Goal: Information Seeking & Learning: Learn about a topic

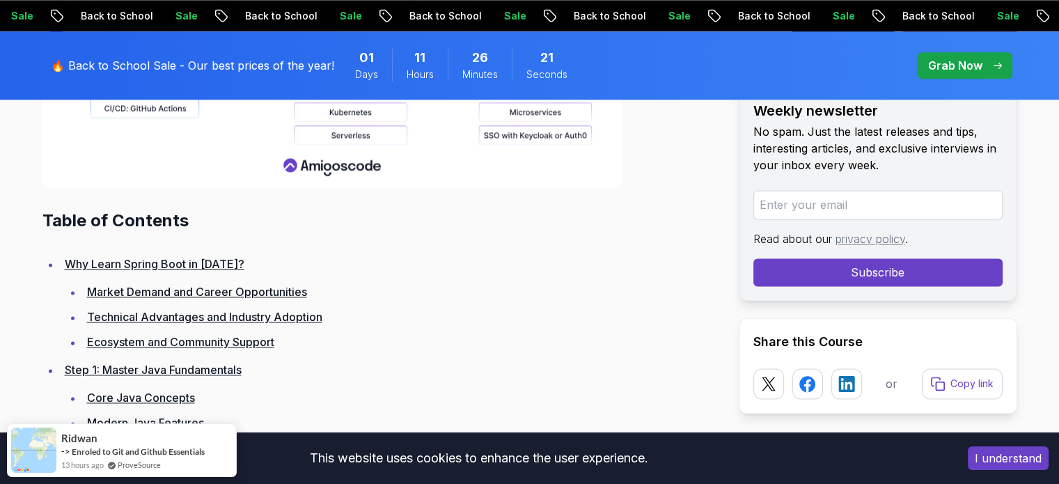
scroll to position [1419, 0]
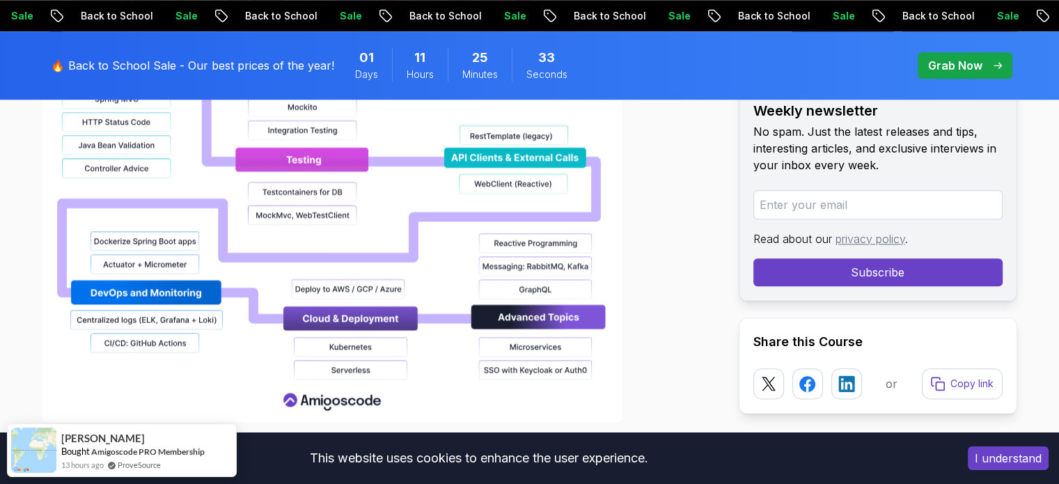
scroll to position [1739, 0]
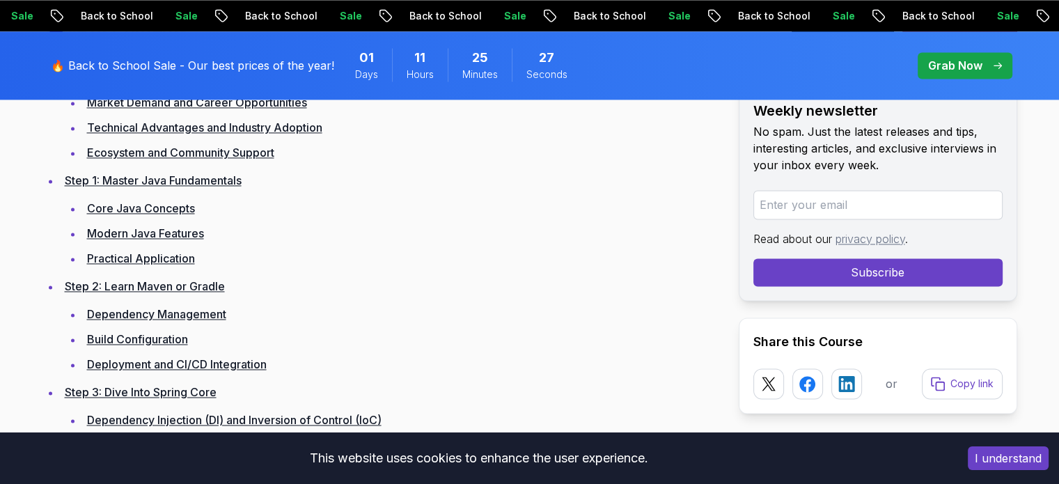
click at [158, 173] on link "Step 1: Master Java Fundamentals" at bounding box center [153, 180] width 177 height 14
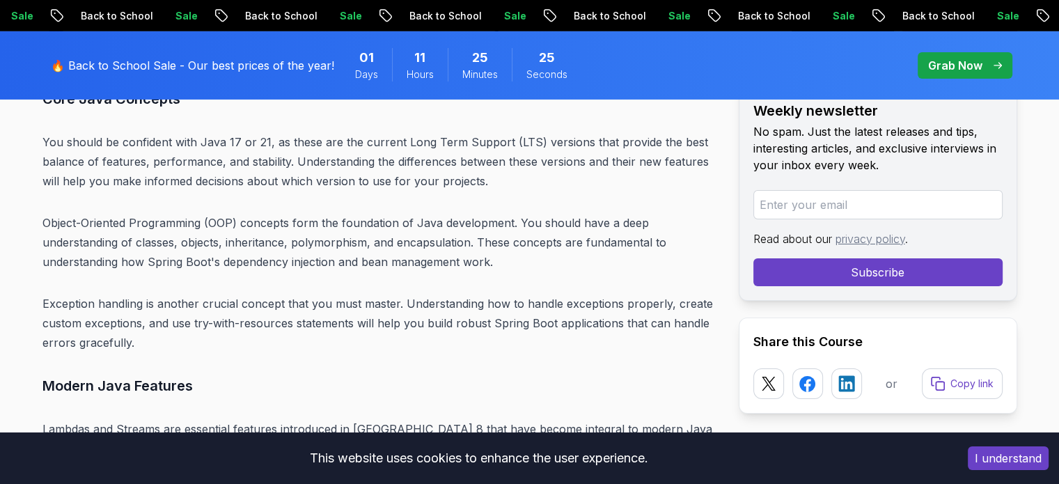
scroll to position [4830, 0]
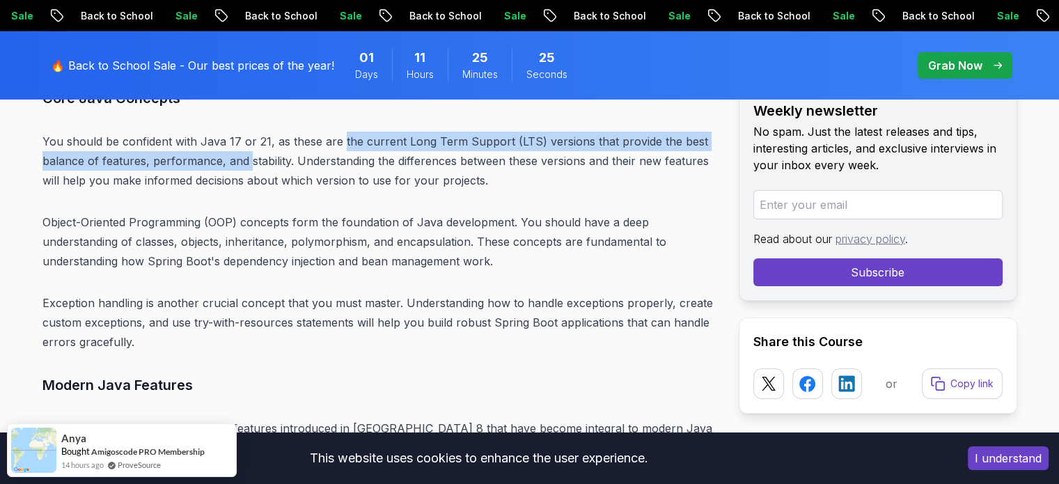
drag, startPoint x: 248, startPoint y: 136, endPoint x: 351, endPoint y: 127, distance: 103.4
click at [351, 132] on p "You should be confident with Java 17 or 21, as these are the current Long Term …" at bounding box center [379, 161] width 674 height 58
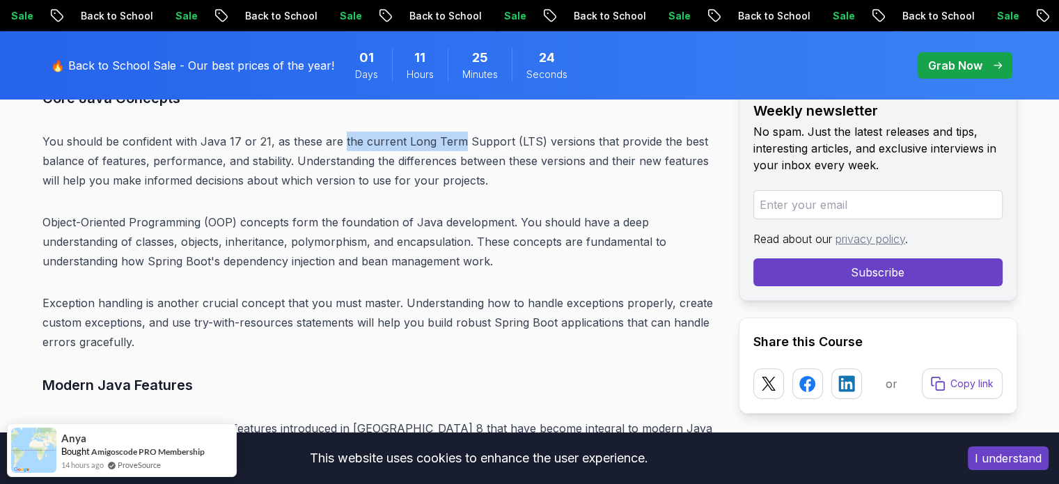
drag, startPoint x: 351, startPoint y: 127, endPoint x: 502, endPoint y: 133, distance: 151.2
click at [502, 133] on p "You should be confident with Java 17 or 21, as these are the current Long Term …" at bounding box center [379, 161] width 674 height 58
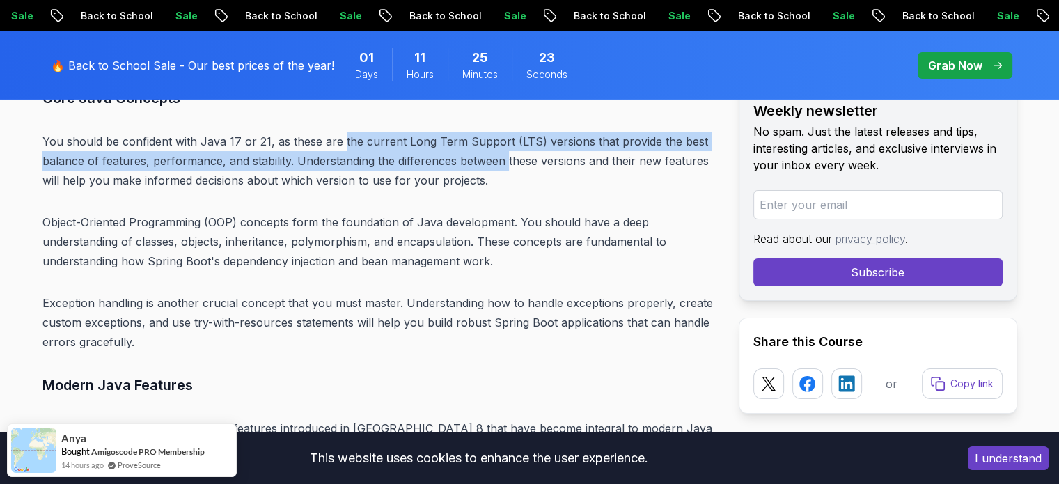
click at [502, 133] on p "You should be confident with Java 17 or 21, as these are the current Long Term …" at bounding box center [379, 161] width 674 height 58
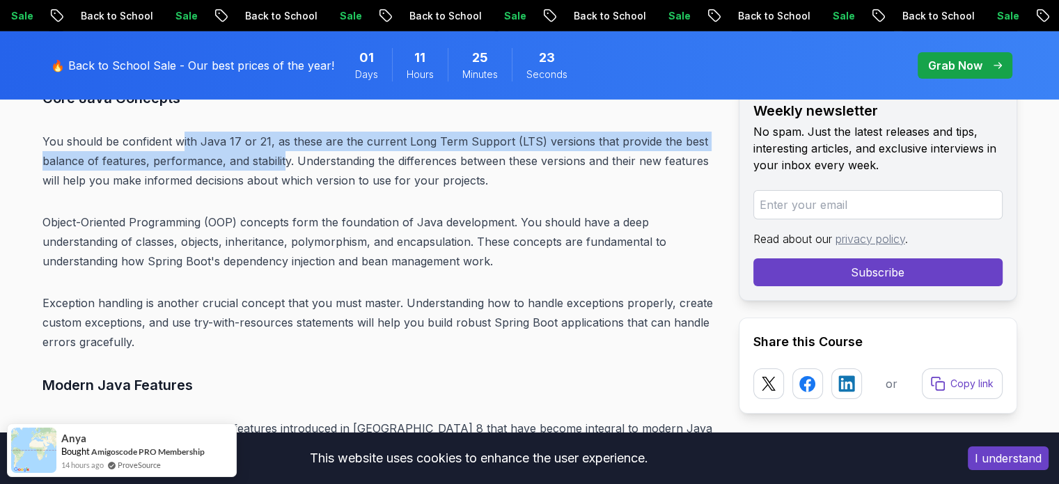
drag, startPoint x: 182, startPoint y: 101, endPoint x: 285, endPoint y: 138, distance: 109.6
click at [285, 138] on p "You should be confident with Java 17 or 21, as these are the current Long Term …" at bounding box center [379, 161] width 674 height 58
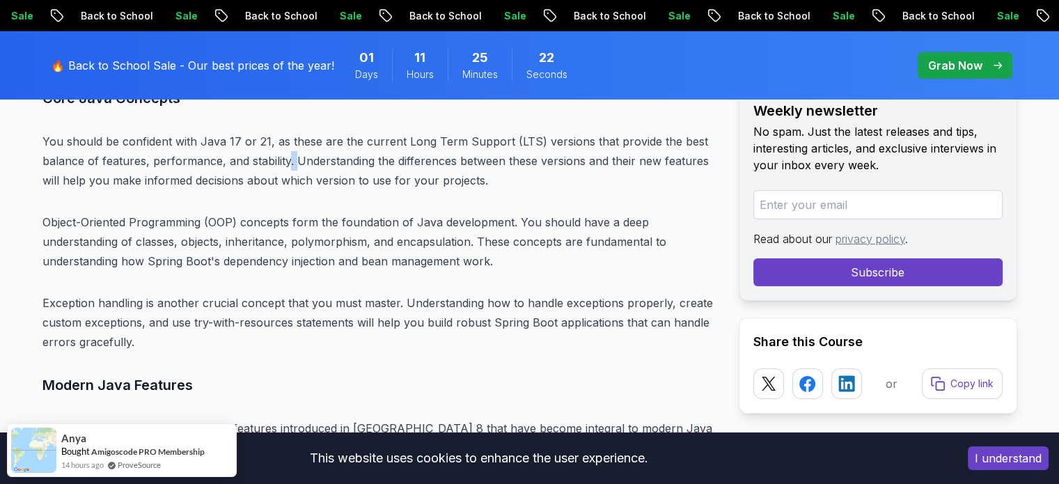
drag, startPoint x: 285, startPoint y: 138, endPoint x: 438, endPoint y: 152, distance: 153.7
click at [438, 152] on p "You should be confident with Java 17 or 21, as these are the current Long Term …" at bounding box center [379, 161] width 674 height 58
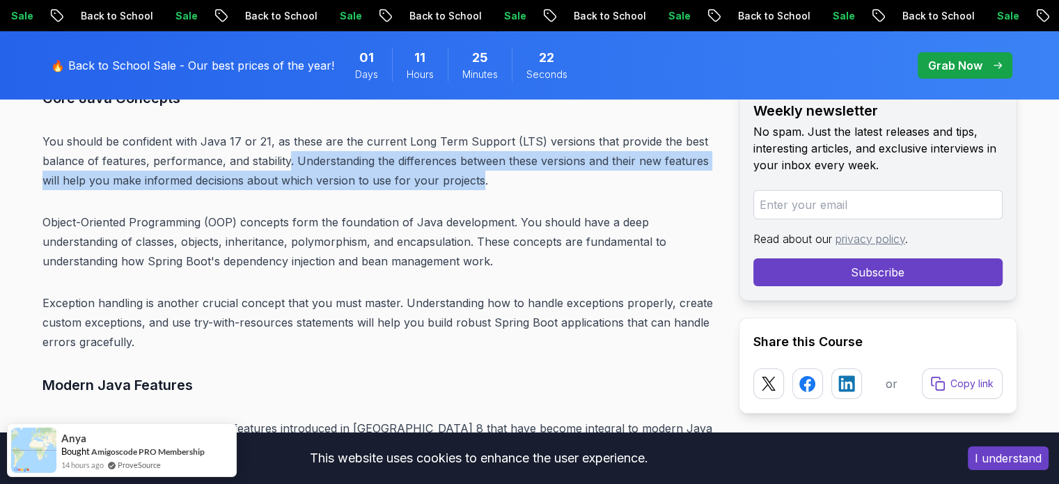
click at [438, 152] on p "You should be confident with Java 17 or 21, as these are the current Long Term …" at bounding box center [379, 161] width 674 height 58
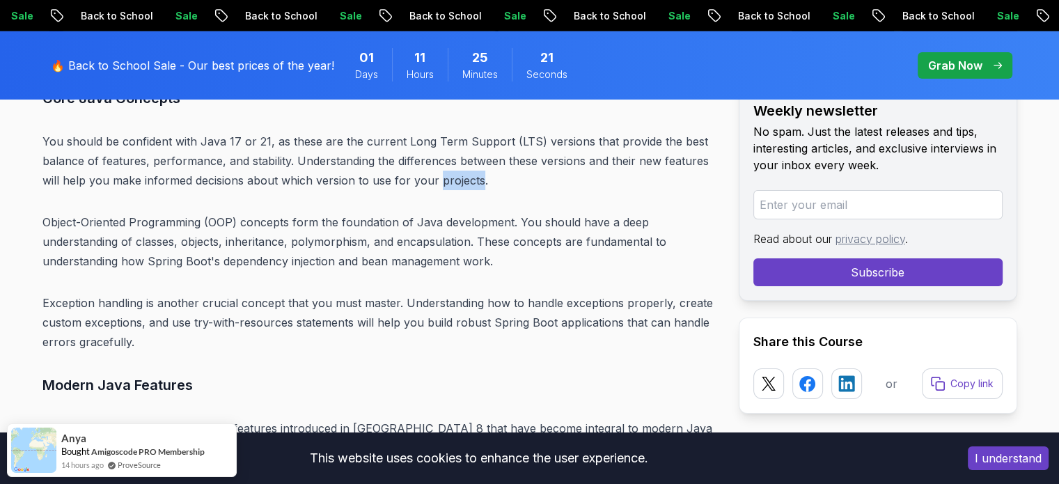
drag, startPoint x: 438, startPoint y: 152, endPoint x: 516, endPoint y: 132, distance: 81.4
click at [516, 132] on p "You should be confident with Java 17 or 21, as these are the current Long Term …" at bounding box center [379, 161] width 674 height 58
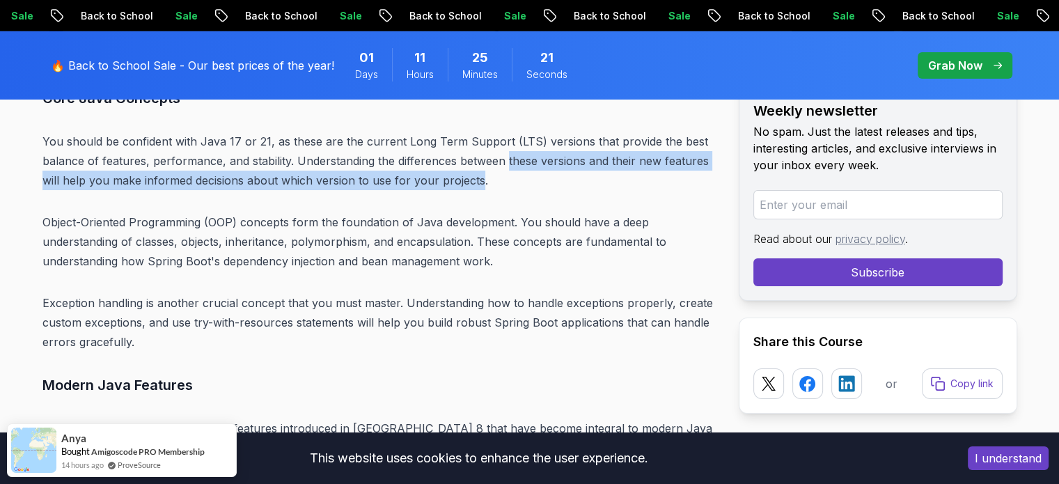
click at [516, 132] on p "You should be confident with Java 17 or 21, as these are the current Long Term …" at bounding box center [379, 161] width 674 height 58
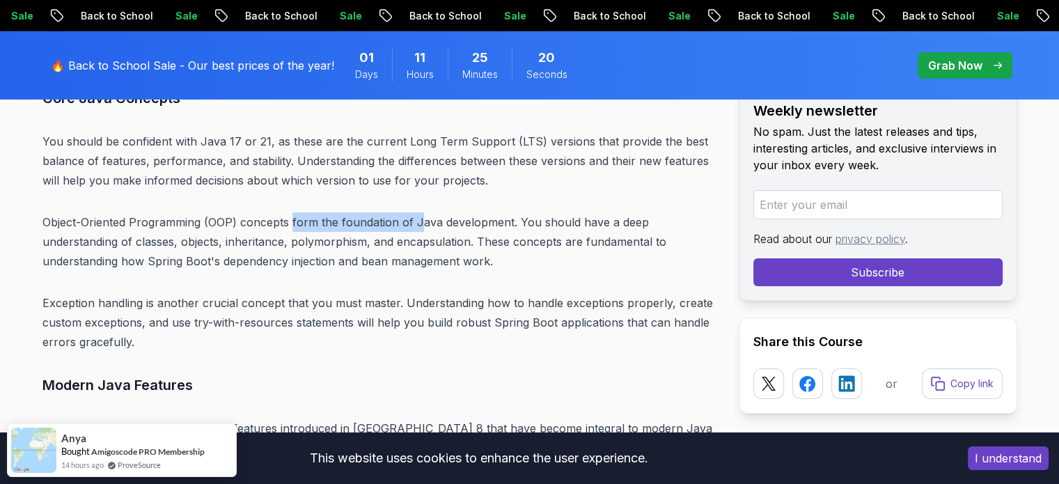
drag, startPoint x: 290, startPoint y: 207, endPoint x: 438, endPoint y: 196, distance: 148.6
click at [438, 212] on p "Object-Oriented Programming (OOP) concepts form the foundation of Java developm…" at bounding box center [379, 241] width 674 height 58
drag, startPoint x: 438, startPoint y: 196, endPoint x: 546, endPoint y: 200, distance: 108.0
click at [546, 212] on p "Object-Oriented Programming (OOP) concepts form the foundation of Java developm…" at bounding box center [379, 241] width 674 height 58
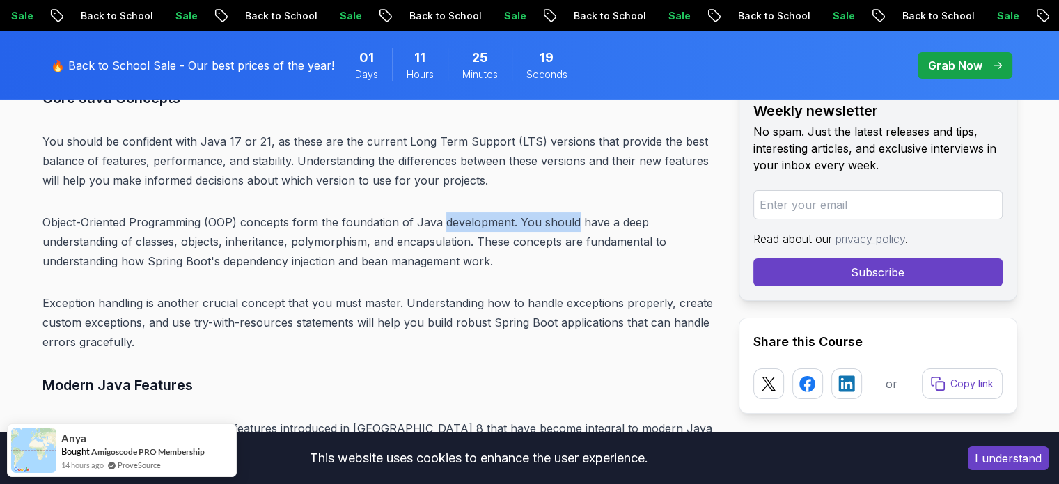
click at [546, 212] on p "Object-Oriented Programming (OOP) concepts form the foundation of Java developm…" at bounding box center [379, 241] width 674 height 58
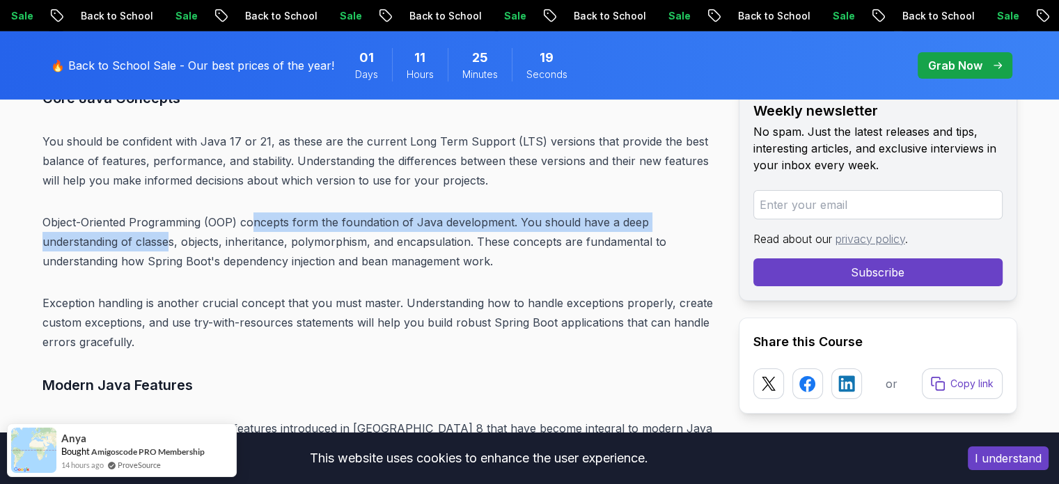
drag, startPoint x: 168, startPoint y: 222, endPoint x: 267, endPoint y: 212, distance: 100.1
click at [267, 212] on p "Object-Oriented Programming (OOP) concepts form the foundation of Java developm…" at bounding box center [379, 241] width 674 height 58
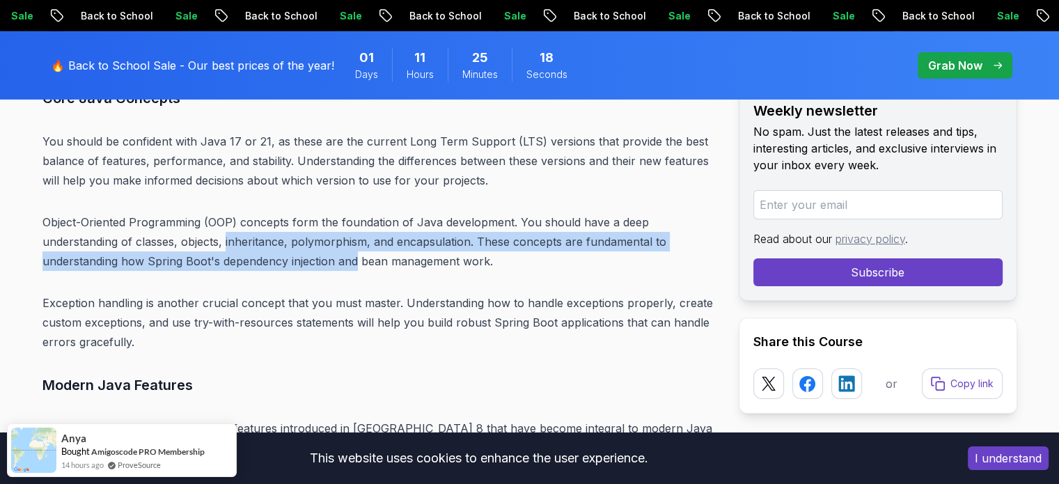
drag, startPoint x: 267, startPoint y: 212, endPoint x: 376, endPoint y: 246, distance: 114.0
click at [376, 246] on p "Object-Oriented Programming (OOP) concepts form the foundation of Java developm…" at bounding box center [379, 241] width 674 height 58
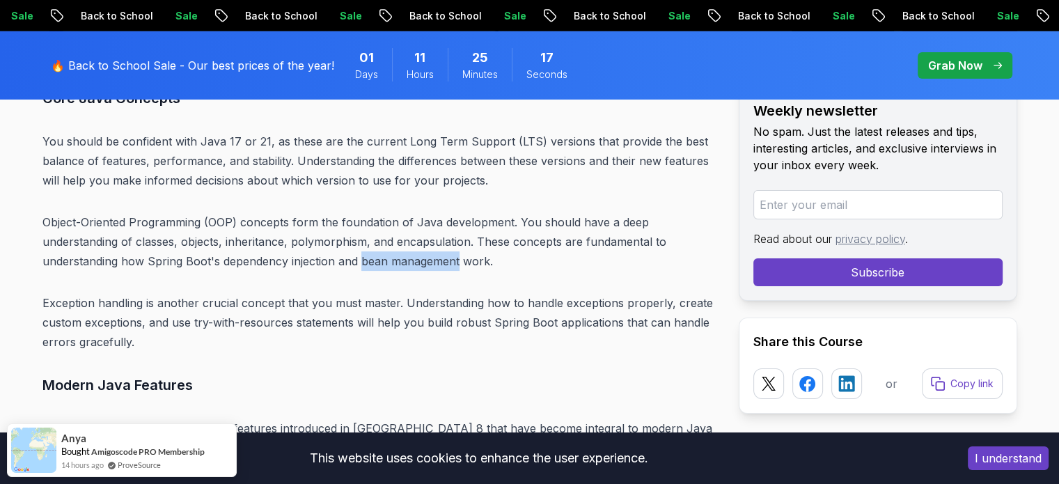
drag, startPoint x: 376, startPoint y: 246, endPoint x: 471, endPoint y: 230, distance: 96.7
click at [471, 230] on p "Object-Oriented Programming (OOP) concepts form the foundation of Java developm…" at bounding box center [379, 241] width 674 height 58
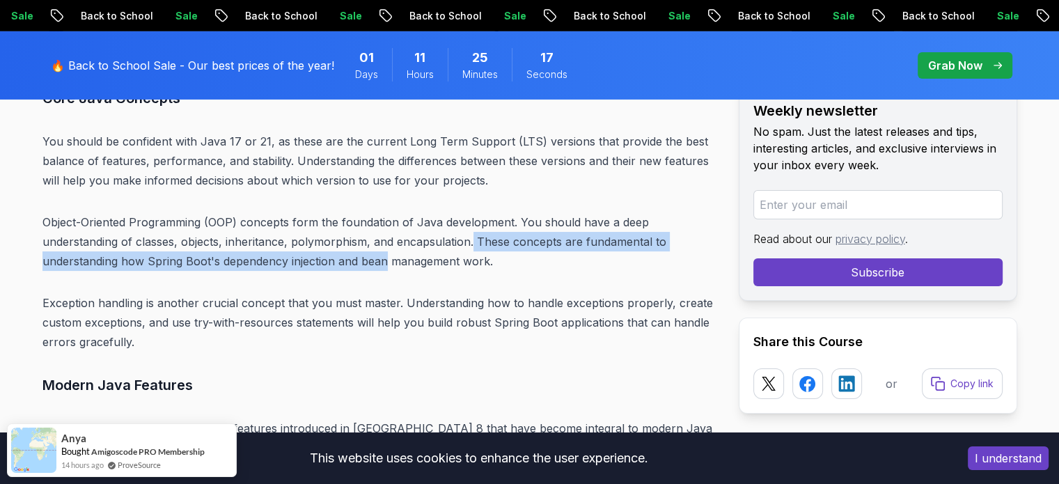
click at [471, 230] on p "Object-Oriented Programming (OOP) concepts form the foundation of Java developm…" at bounding box center [379, 241] width 674 height 58
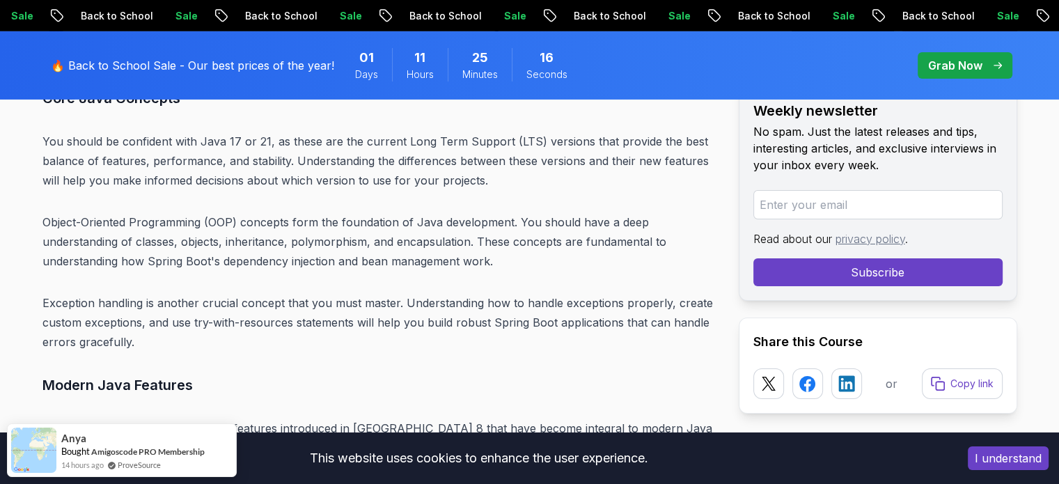
drag, startPoint x: 174, startPoint y: 241, endPoint x: 254, endPoint y: 232, distance: 80.5
click at [254, 232] on p "Object-Oriented Programming (OOP) concepts form the foundation of Java developm…" at bounding box center [379, 241] width 674 height 58
drag, startPoint x: 254, startPoint y: 232, endPoint x: 336, endPoint y: 230, distance: 82.2
click at [336, 230] on p "Object-Oriented Programming (OOP) concepts form the foundation of Java developm…" at bounding box center [379, 241] width 674 height 58
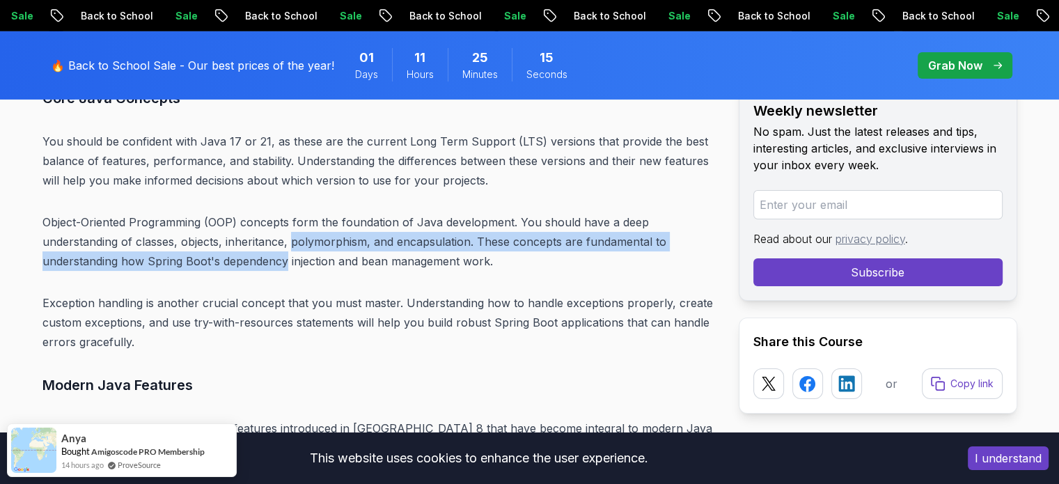
click at [336, 230] on p "Object-Oriented Programming (OOP) concepts form the foundation of Java developm…" at bounding box center [379, 241] width 674 height 58
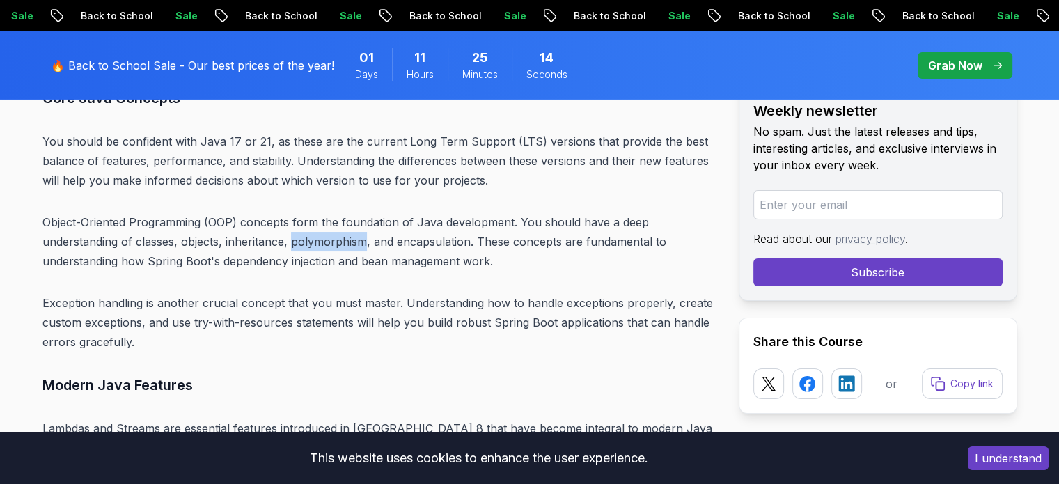
click at [336, 230] on p "Object-Oriented Programming (OOP) concepts form the foundation of Java developm…" at bounding box center [379, 241] width 674 height 58
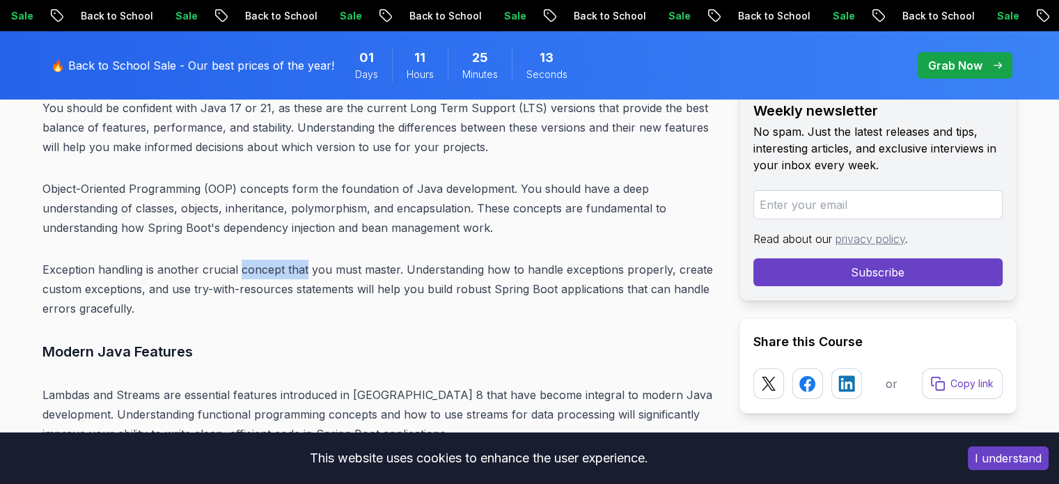
drag, startPoint x: 240, startPoint y: 241, endPoint x: 324, endPoint y: 247, distance: 84.4
click at [324, 260] on p "Exception handling is another crucial concept that you must master. Understandi…" at bounding box center [379, 289] width 674 height 58
drag, startPoint x: 324, startPoint y: 247, endPoint x: 448, endPoint y: 260, distance: 124.5
click at [448, 260] on p "Exception handling is another crucial concept that you must master. Understandi…" at bounding box center [379, 289] width 674 height 58
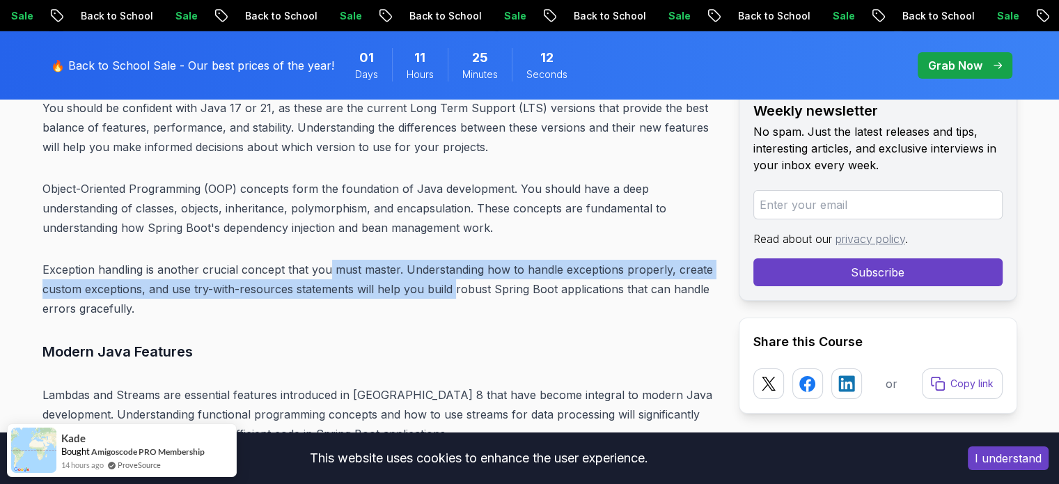
click at [448, 260] on p "Exception handling is another crucial concept that you must master. Understandi…" at bounding box center [379, 289] width 674 height 58
drag, startPoint x: 448, startPoint y: 260, endPoint x: 530, endPoint y: 258, distance: 82.1
click at [530, 260] on p "Exception handling is another crucial concept that you must master. Understandi…" at bounding box center [379, 289] width 674 height 58
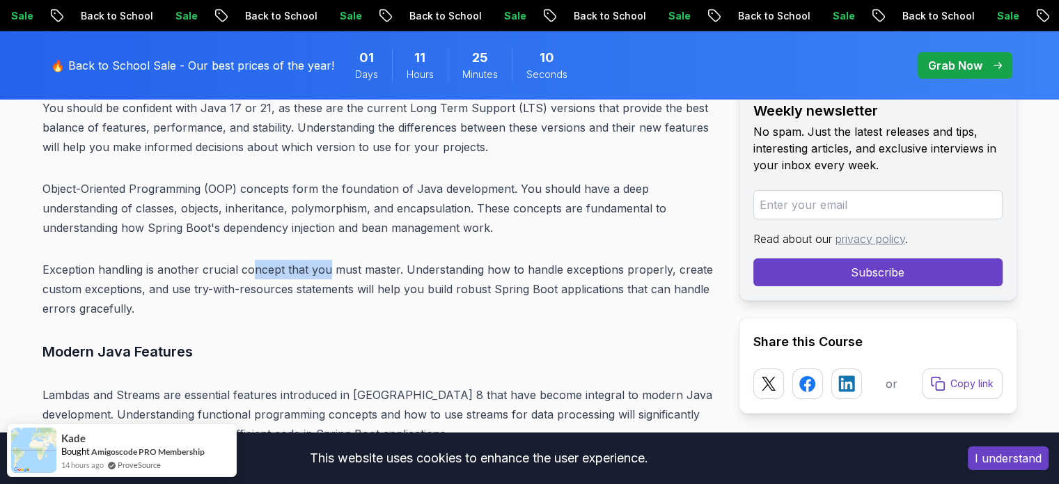
drag, startPoint x: 251, startPoint y: 251, endPoint x: 337, endPoint y: 249, distance: 86.3
click at [337, 260] on p "Exception handling is another crucial concept that you must master. Understandi…" at bounding box center [379, 289] width 674 height 58
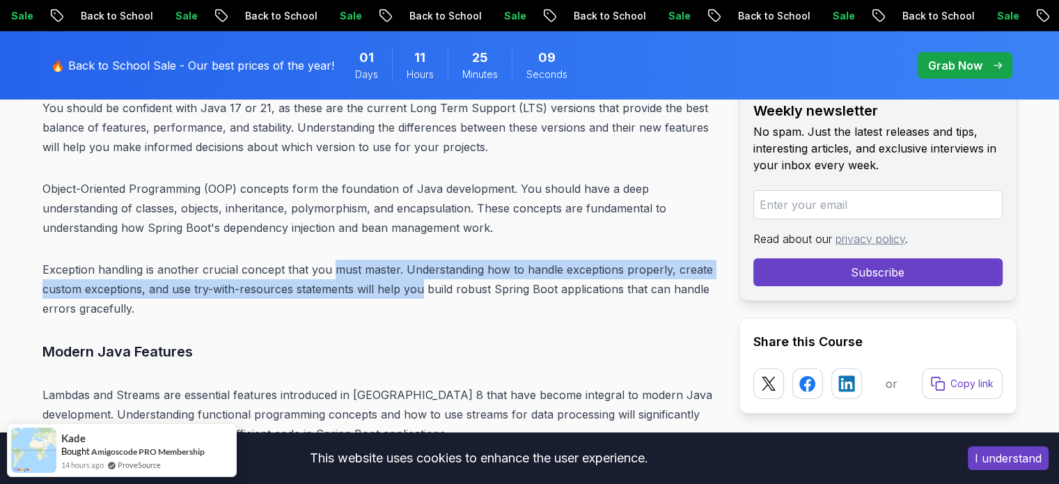
drag, startPoint x: 337, startPoint y: 249, endPoint x: 407, endPoint y: 263, distance: 71.7
click at [407, 263] on p "Exception handling is another crucial concept that you must master. Understandi…" at bounding box center [379, 289] width 674 height 58
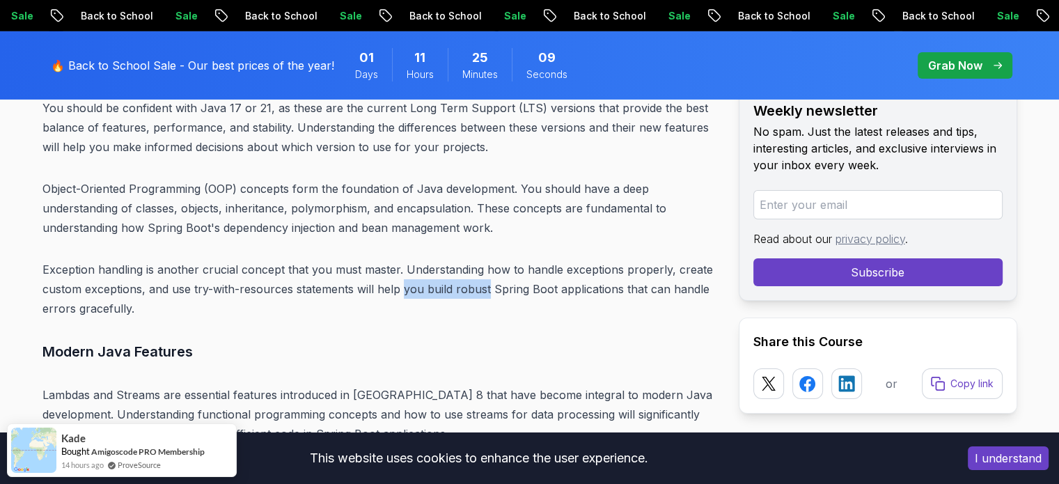
drag, startPoint x: 407, startPoint y: 263, endPoint x: 455, endPoint y: 263, distance: 48.0
click at [455, 263] on p "Exception handling is another crucial concept that you must master. Understandi…" at bounding box center [379, 289] width 674 height 58
drag, startPoint x: 455, startPoint y: 263, endPoint x: 512, endPoint y: 268, distance: 56.6
click at [512, 268] on p "Exception handling is another crucial concept that you must master. Understandi…" at bounding box center [379, 289] width 674 height 58
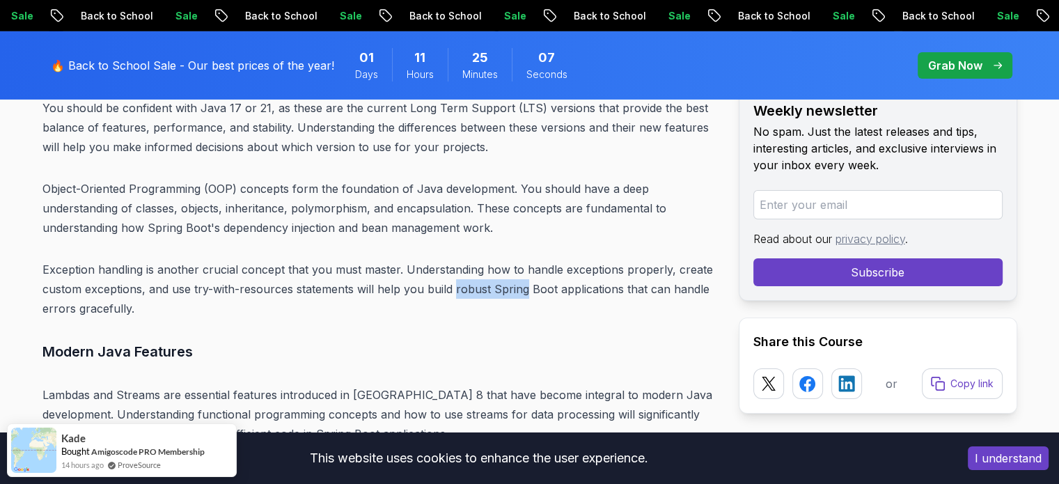
click at [512, 268] on p "Exception handling is another crucial concept that you must master. Understandi…" at bounding box center [379, 289] width 674 height 58
drag, startPoint x: 512, startPoint y: 268, endPoint x: 607, endPoint y: 264, distance: 95.4
click at [607, 264] on p "Exception handling is another crucial concept that you must master. Understandi…" at bounding box center [379, 289] width 674 height 58
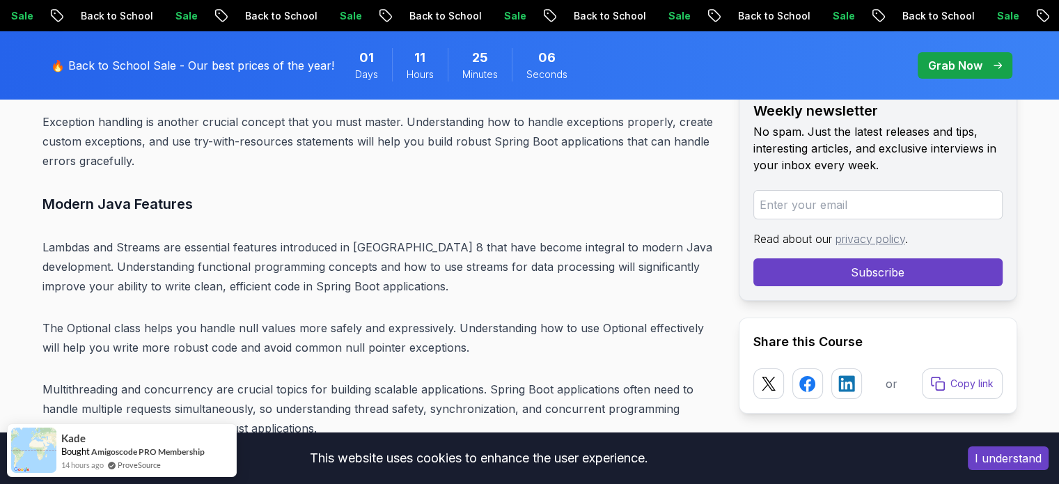
scroll to position [5019, 0]
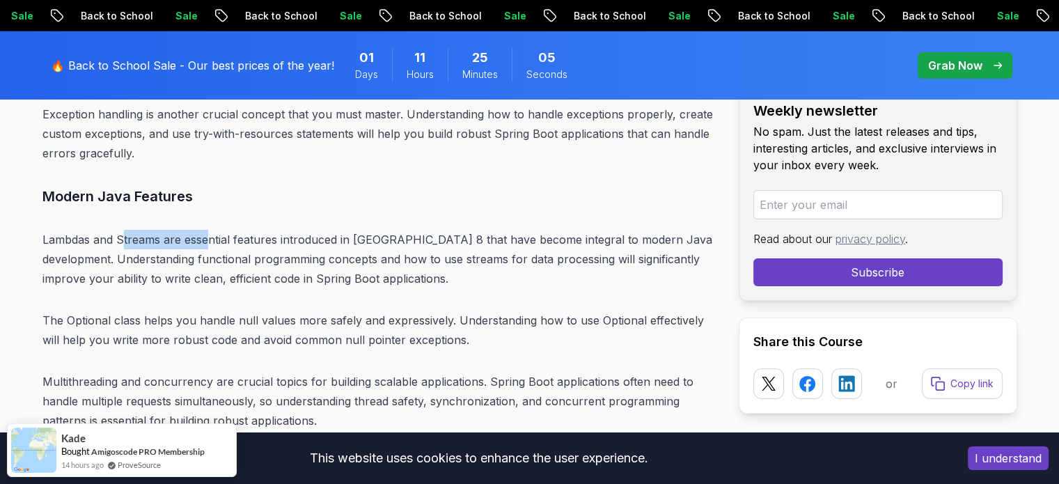
drag, startPoint x: 122, startPoint y: 206, endPoint x: 209, endPoint y: 213, distance: 86.6
click at [209, 230] on p "Lambdas and Streams are essential features introduced in [GEOGRAPHIC_DATA] 8 th…" at bounding box center [379, 259] width 674 height 58
drag, startPoint x: 209, startPoint y: 213, endPoint x: 350, endPoint y: 225, distance: 141.8
click at [350, 230] on p "Lambdas and Streams are essential features introduced in [GEOGRAPHIC_DATA] 8 th…" at bounding box center [379, 259] width 674 height 58
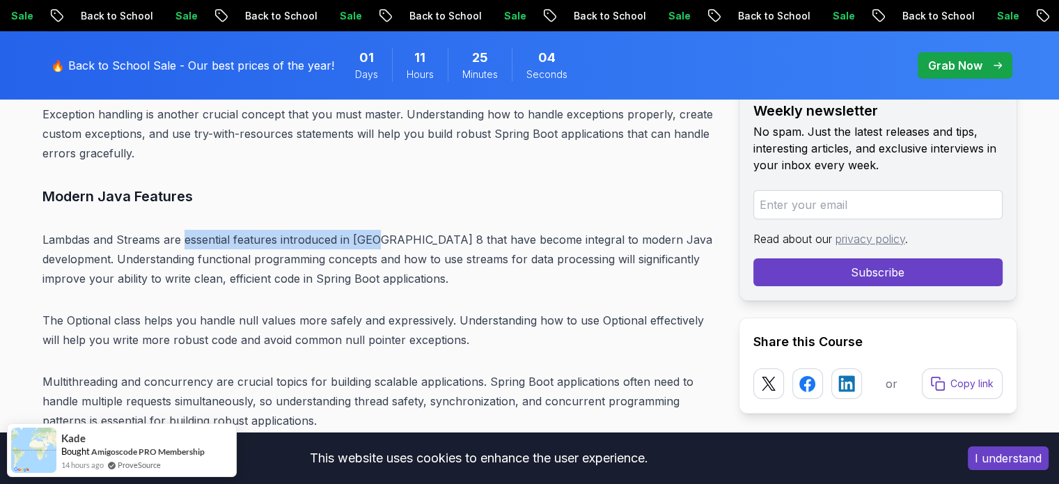
click at [350, 230] on p "Lambdas and Streams are essential features introduced in [GEOGRAPHIC_DATA] 8 th…" at bounding box center [379, 259] width 674 height 58
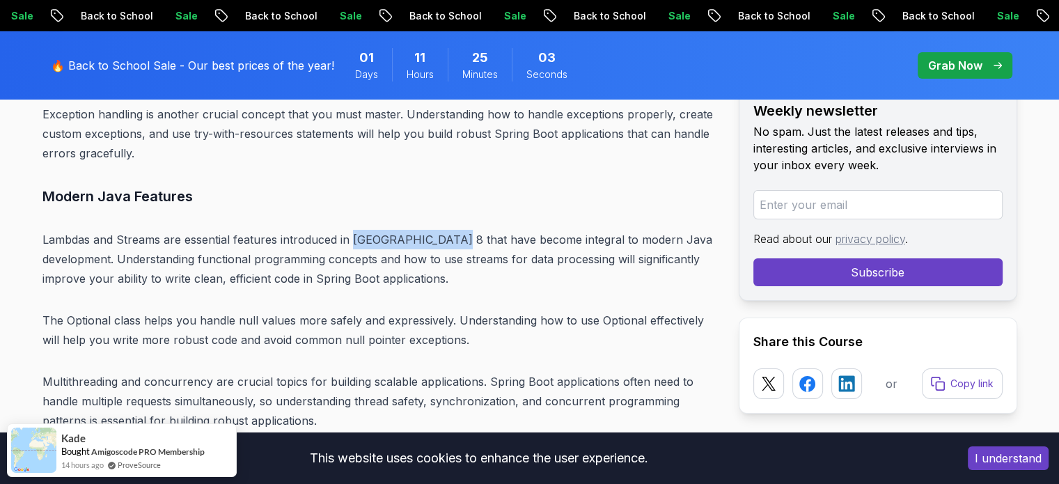
drag, startPoint x: 350, startPoint y: 225, endPoint x: 437, endPoint y: 221, distance: 87.1
click at [437, 230] on p "Lambdas and Streams are essential features introduced in [GEOGRAPHIC_DATA] 8 th…" at bounding box center [379, 259] width 674 height 58
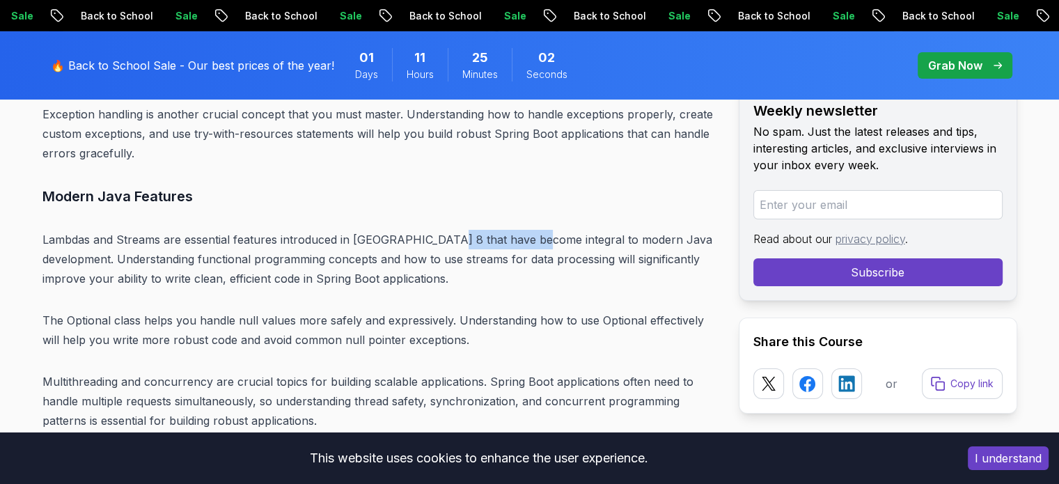
drag, startPoint x: 437, startPoint y: 221, endPoint x: 523, endPoint y: 220, distance: 86.3
click at [523, 230] on p "Lambdas and Streams are essential features introduced in [GEOGRAPHIC_DATA] 8 th…" at bounding box center [379, 259] width 674 height 58
drag, startPoint x: 523, startPoint y: 220, endPoint x: 603, endPoint y: 216, distance: 79.4
click at [603, 230] on p "Lambdas and Streams are essential features introduced in [GEOGRAPHIC_DATA] 8 th…" at bounding box center [379, 259] width 674 height 58
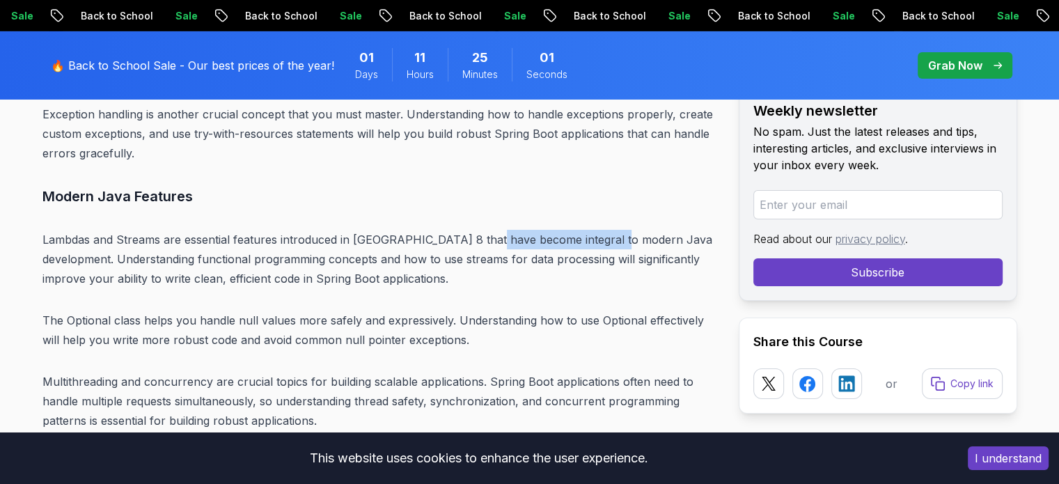
click at [603, 230] on p "Lambdas and Streams are essential features introduced in [GEOGRAPHIC_DATA] 8 th…" at bounding box center [379, 259] width 674 height 58
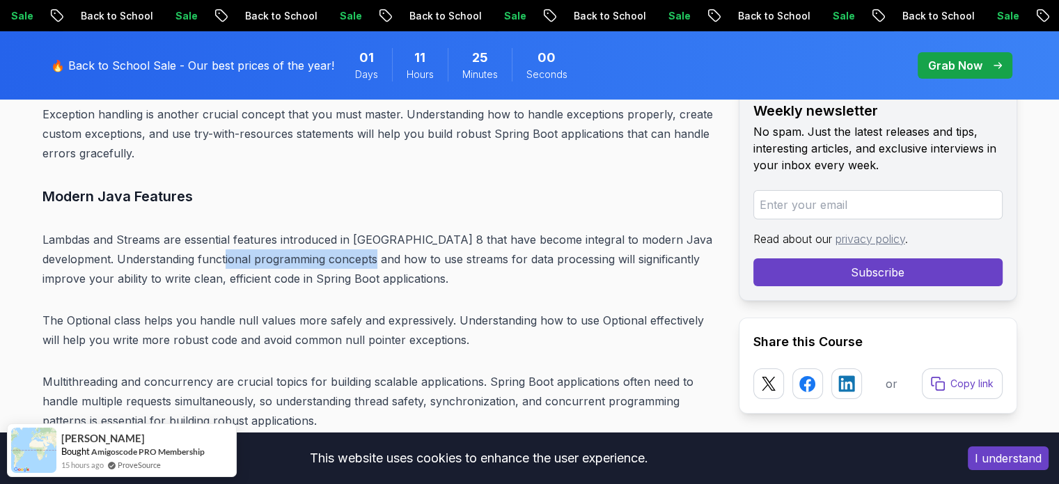
drag, startPoint x: 225, startPoint y: 247, endPoint x: 418, endPoint y: 247, distance: 192.1
click at [418, 247] on p "Lambdas and Streams are essential features introduced in [GEOGRAPHIC_DATA] 8 th…" at bounding box center [379, 259] width 674 height 58
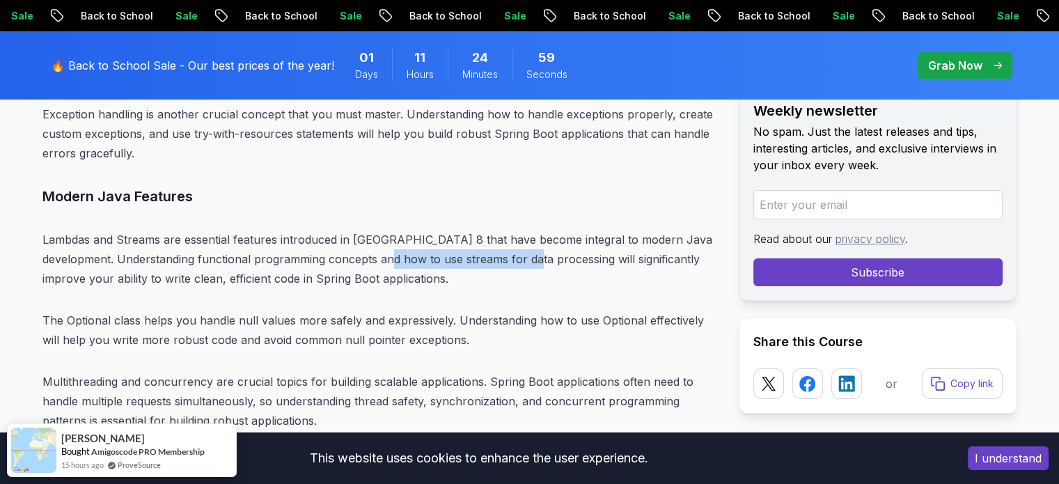
drag, startPoint x: 418, startPoint y: 247, endPoint x: 485, endPoint y: 244, distance: 67.6
click at [485, 244] on p "Lambdas and Streams are essential features introduced in [GEOGRAPHIC_DATA] 8 th…" at bounding box center [379, 259] width 674 height 58
drag, startPoint x: 100, startPoint y: 259, endPoint x: 193, endPoint y: 247, distance: 94.0
click at [193, 247] on p "Lambdas and Streams are essential features introduced in [GEOGRAPHIC_DATA] 8 th…" at bounding box center [379, 259] width 674 height 58
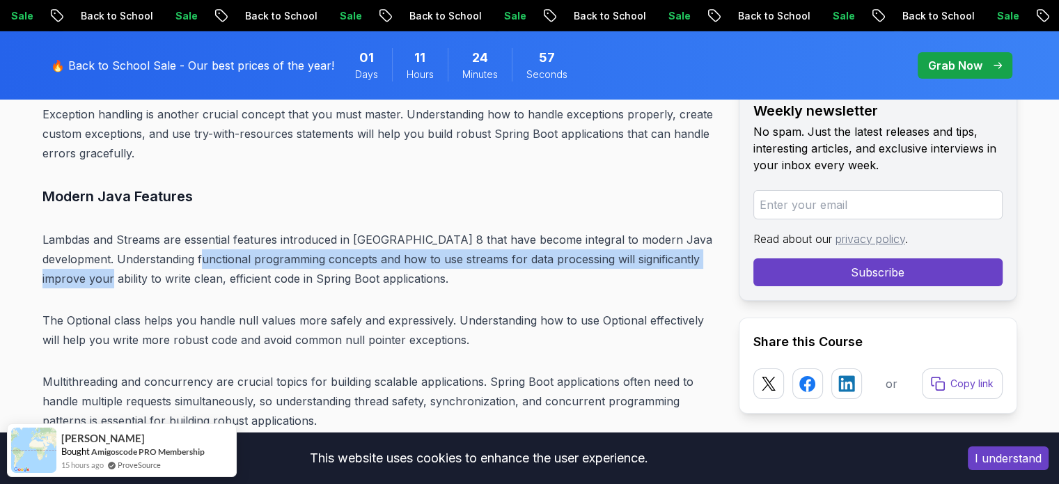
click at [193, 247] on p "Lambdas and Streams are essential features introduced in [GEOGRAPHIC_DATA] 8 th…" at bounding box center [379, 259] width 674 height 58
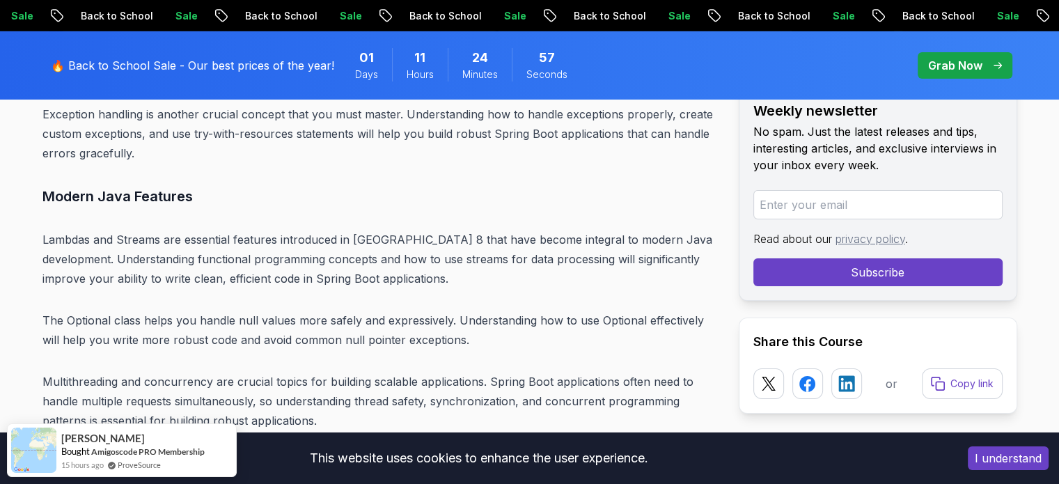
scroll to position [5054, 0]
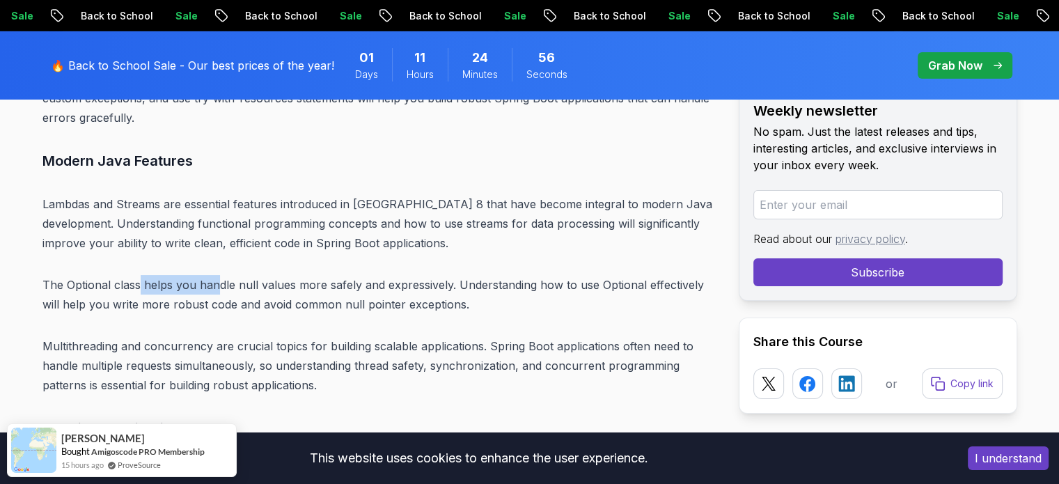
drag, startPoint x: 138, startPoint y: 267, endPoint x: 227, endPoint y: 266, distance: 89.1
click at [227, 275] on p "The Optional class helps you handle null values more safely and expressively. U…" at bounding box center [379, 294] width 674 height 39
drag, startPoint x: 227, startPoint y: 266, endPoint x: 379, endPoint y: 276, distance: 152.0
click at [379, 276] on p "The Optional class helps you handle null values more safely and expressively. U…" at bounding box center [379, 294] width 674 height 39
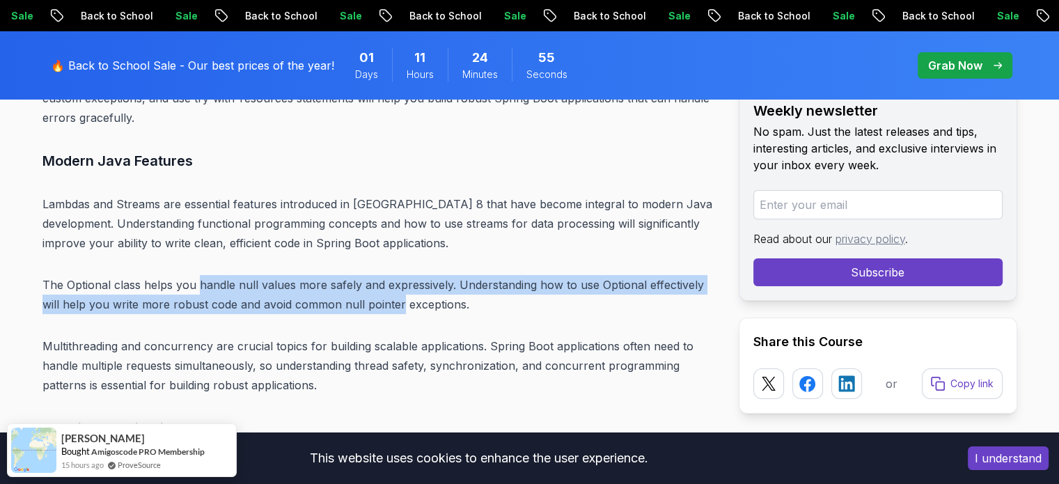
click at [379, 276] on p "The Optional class helps you handle null values more safely and expressively. U…" at bounding box center [379, 294] width 674 height 39
drag
click at [485, 275] on p "The Optional class helps you handle null values more safely and expressively. U…" at bounding box center [379, 294] width 674 height 39
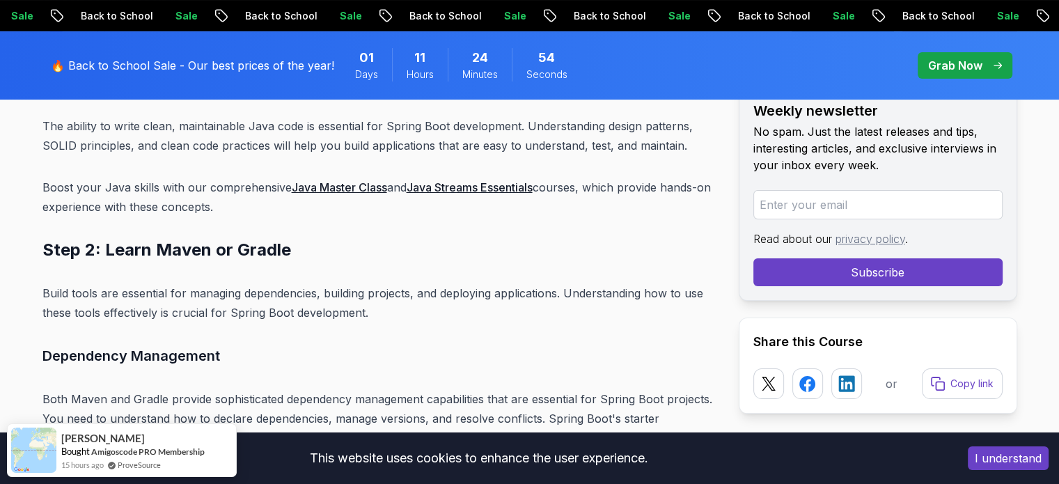
scroll to position [5568, 0]
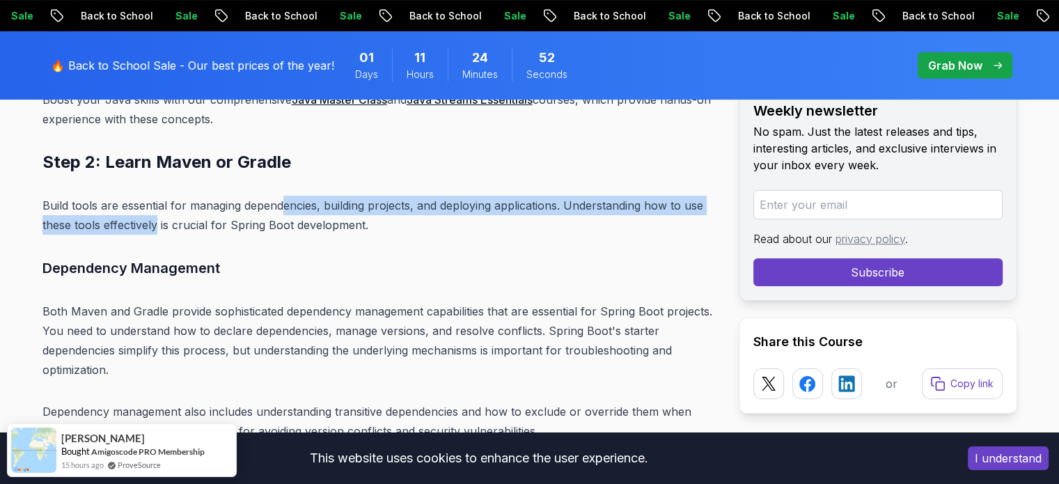
click at [338, 196] on p "Build tools are essential for managing dependencies, building projects, and dep…" at bounding box center [379, 215] width 674 height 39
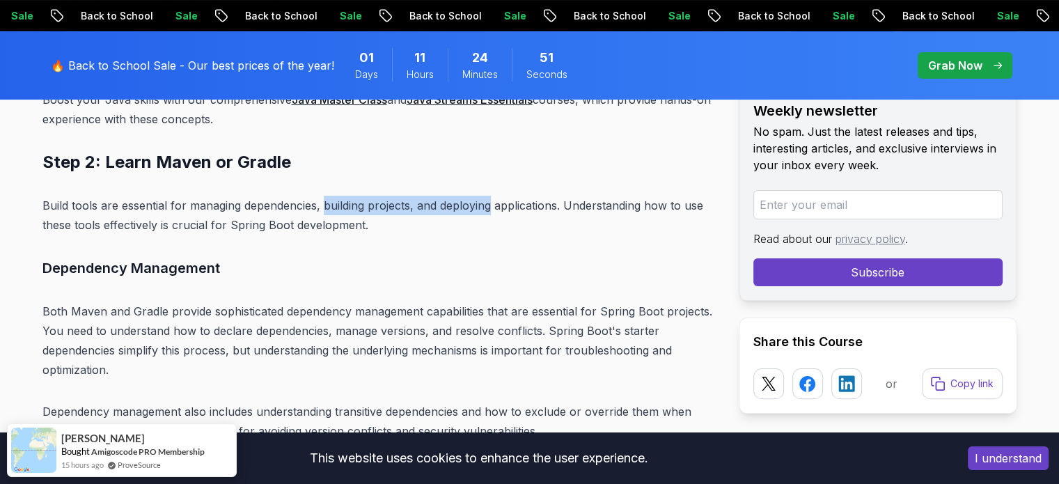
click at [483, 196] on p "Build tools are essential for managing dependencies, building projects, and dep…" at bounding box center [379, 215] width 674 height 39
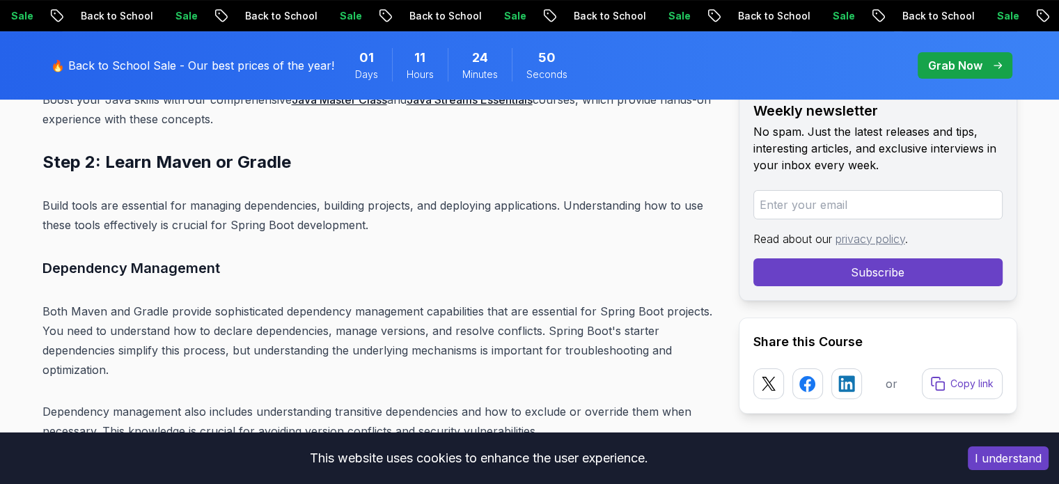
scroll to position [5616, 0]
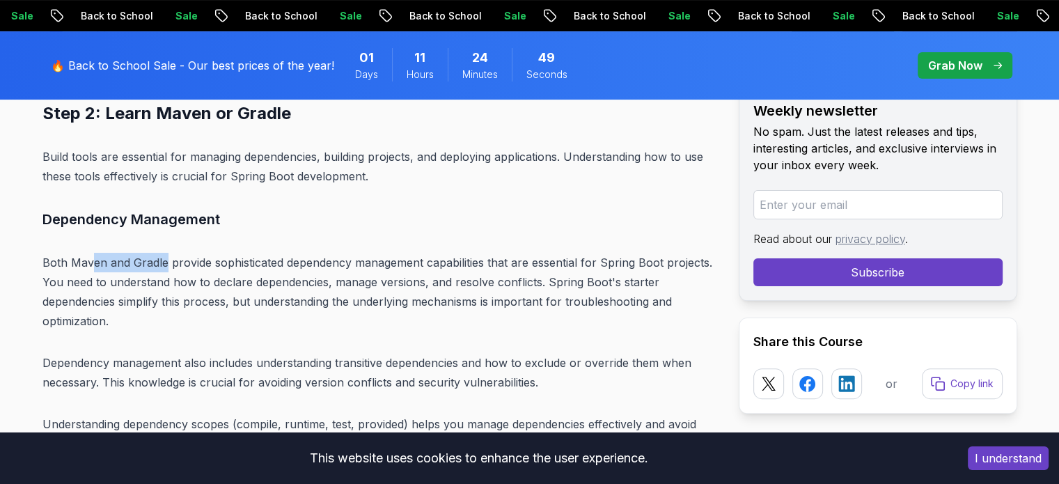
click at [164, 253] on p "Both Maven and Gradle provide sophisticated dependency management capabilities …" at bounding box center [379, 292] width 674 height 78
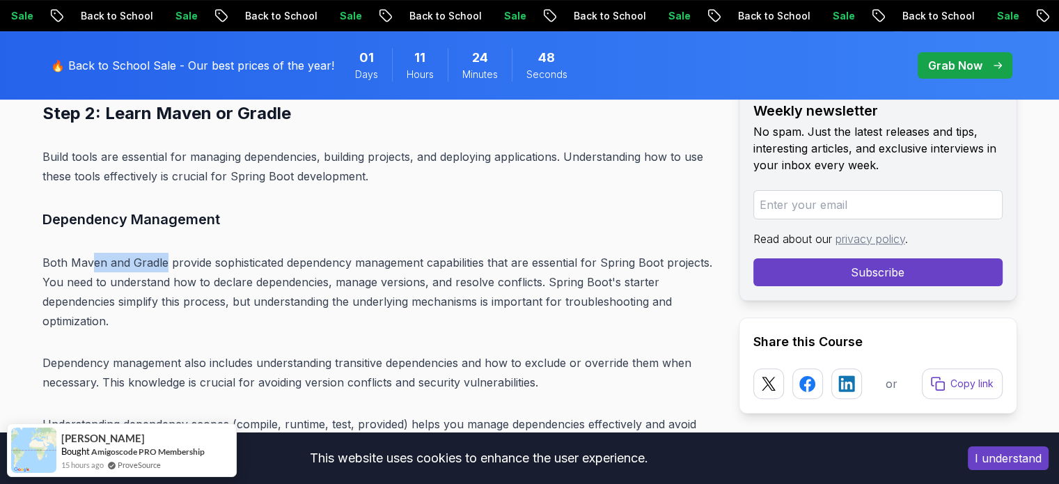
click at [164, 253] on p "Both Maven and Gradle provide sophisticated dependency management capabilities …" at bounding box center [379, 292] width 674 height 78
click at [268, 253] on p "Both Maven and Gradle provide sophisticated dependency management capabilities …" at bounding box center [379, 292] width 674 height 78
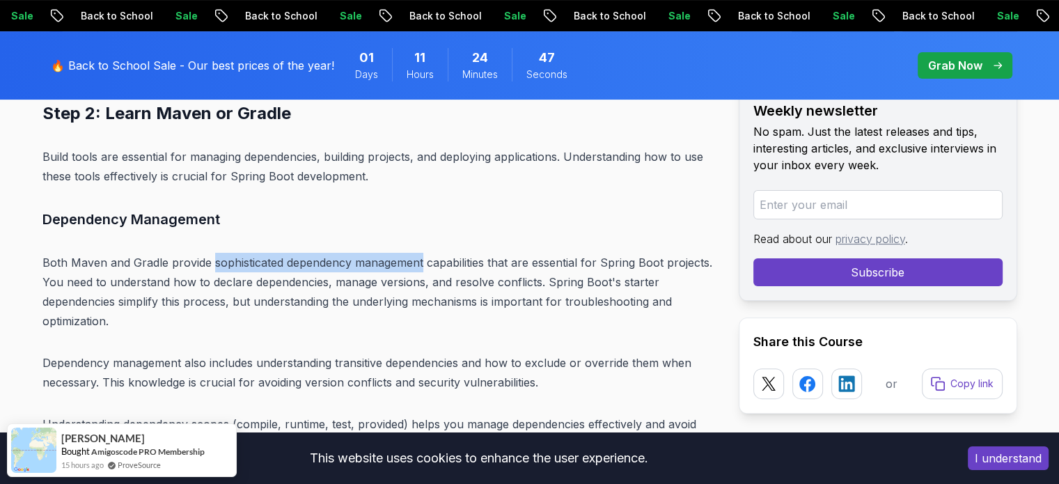
click at [375, 253] on p "Both Maven and Gradle provide sophisticated dependency management capabilities …" at bounding box center [379, 292] width 674 height 78
click at [480, 253] on p "Both Maven and Gradle provide sophisticated dependency management capabilities …" at bounding box center [379, 292] width 674 height 78
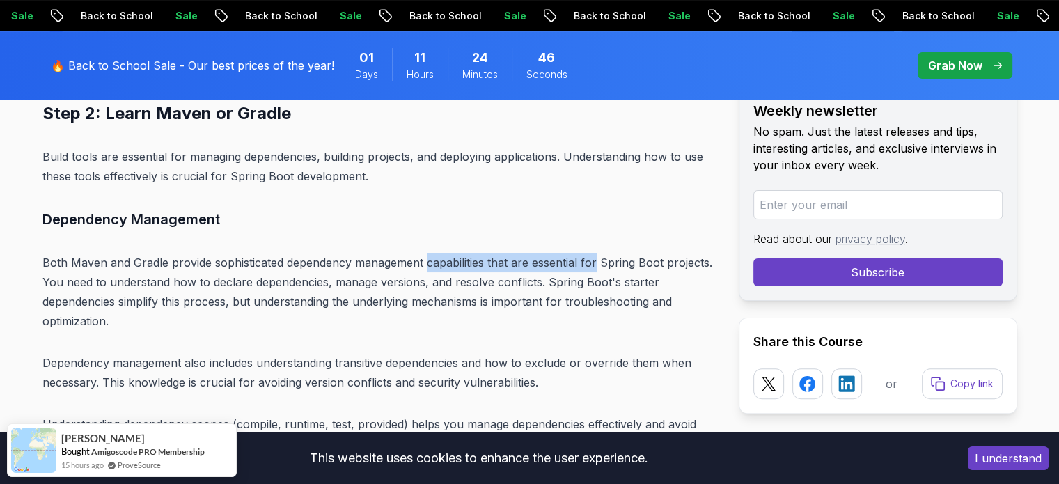
click at [625, 253] on p "Both Maven and Gradle provide sophisticated dependency management capabilities …" at bounding box center [379, 292] width 674 height 78
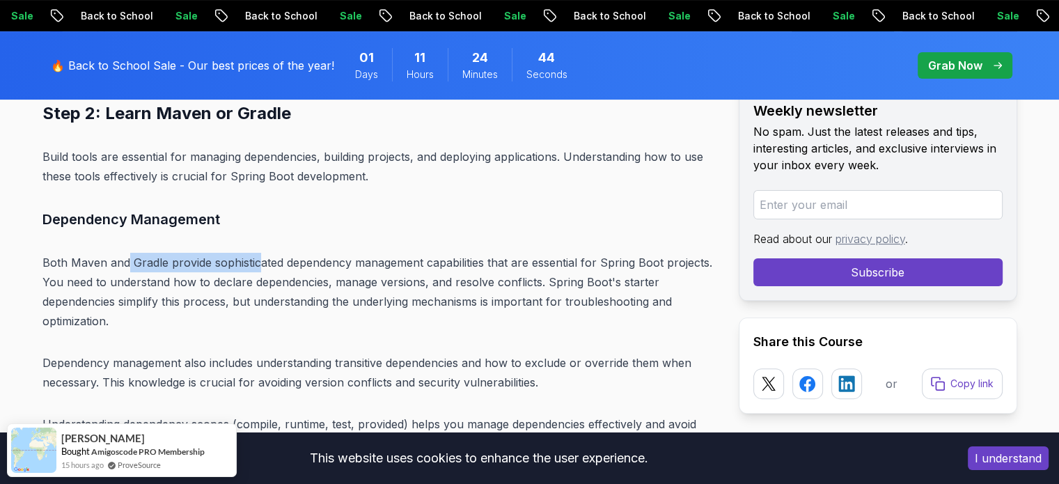
click at [259, 253] on p "Both Maven and Gradle provide sophisticated dependency management capabilities …" at bounding box center [379, 292] width 674 height 78
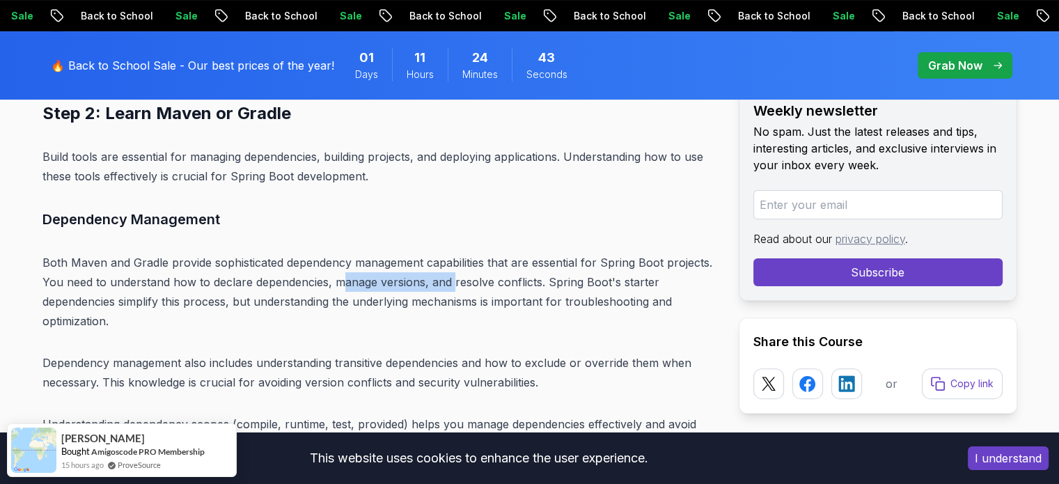
click at [471, 260] on p "Both Maven and Gradle provide sophisticated dependency management capabilities …" at bounding box center [379, 292] width 674 height 78
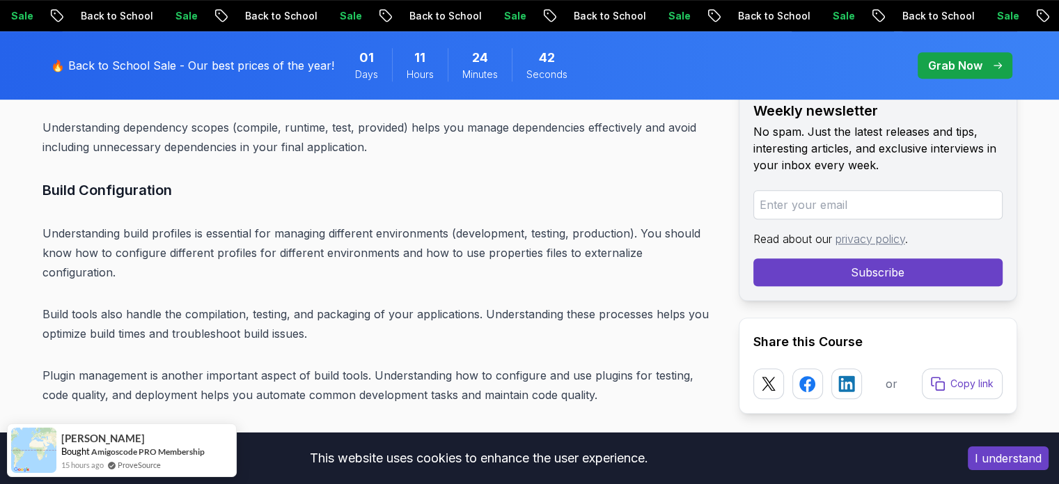
scroll to position [5916, 0]
